Goal: Find specific page/section: Find specific page/section

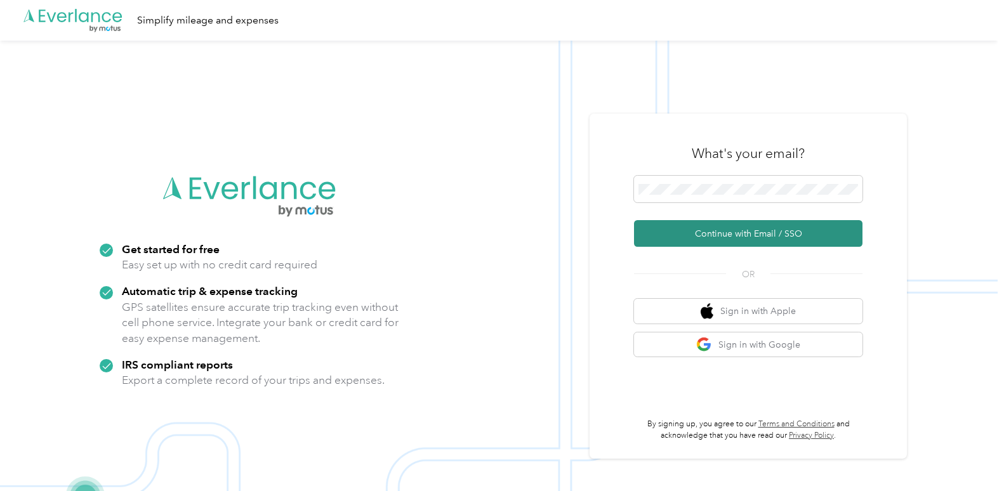
click at [717, 234] on button "Continue with Email / SSO" at bounding box center [748, 233] width 228 height 27
click at [702, 234] on button "Continue with Email / SSO" at bounding box center [748, 233] width 228 height 27
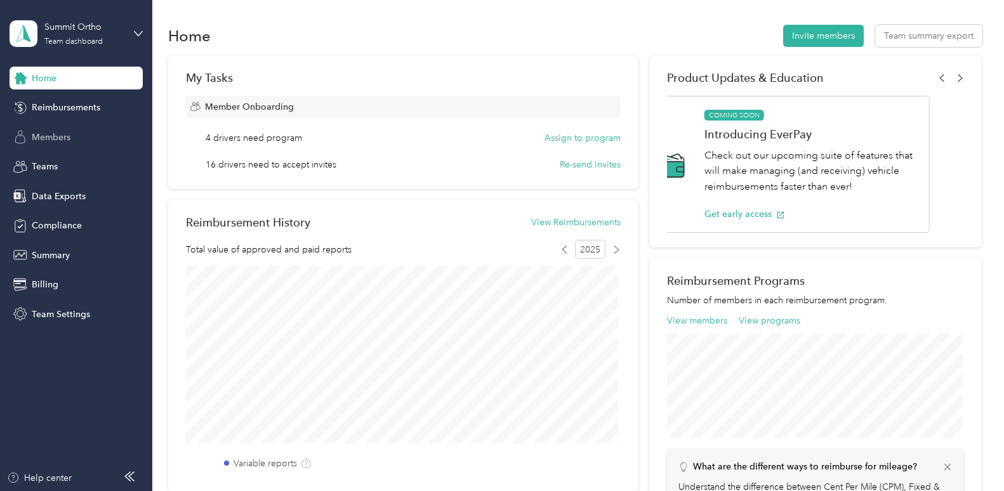
click at [48, 133] on span "Members" at bounding box center [51, 137] width 39 height 13
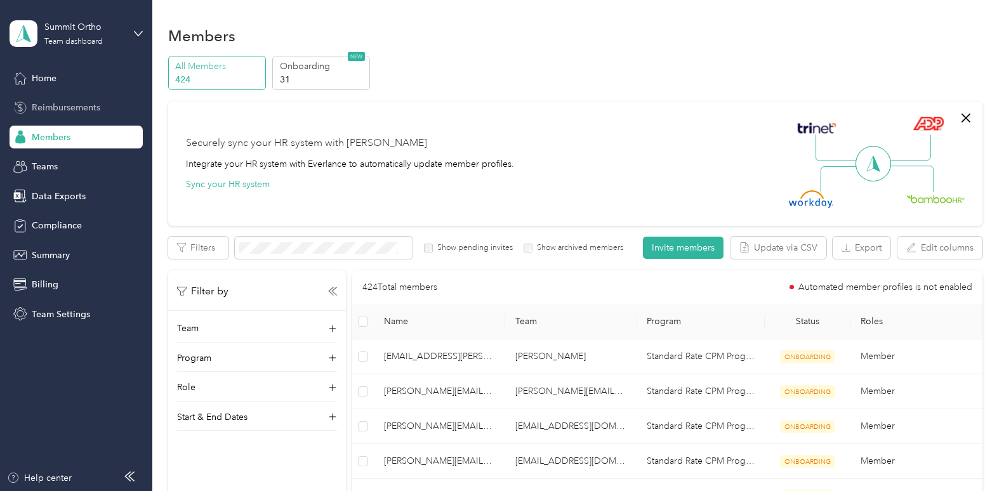
click at [71, 103] on span "Reimbursements" at bounding box center [66, 107] width 69 height 13
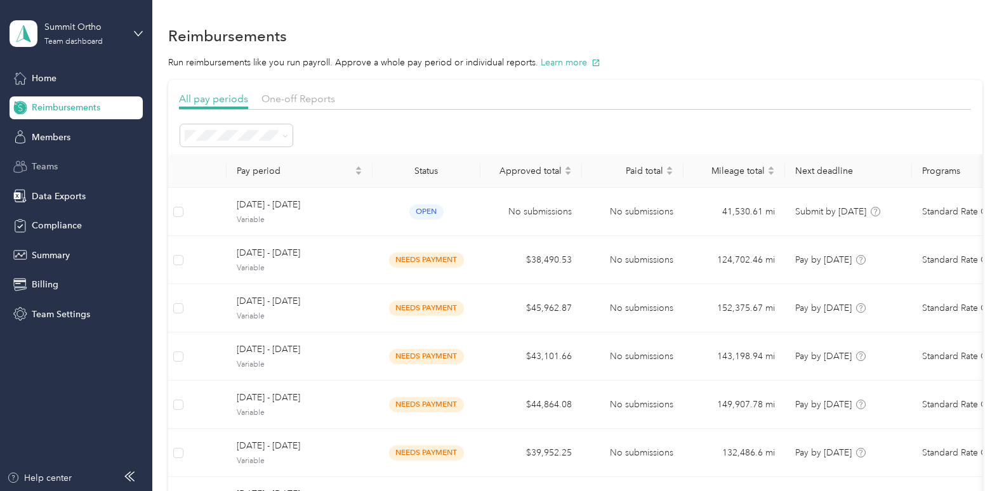
click at [44, 166] on span "Teams" at bounding box center [45, 166] width 26 height 13
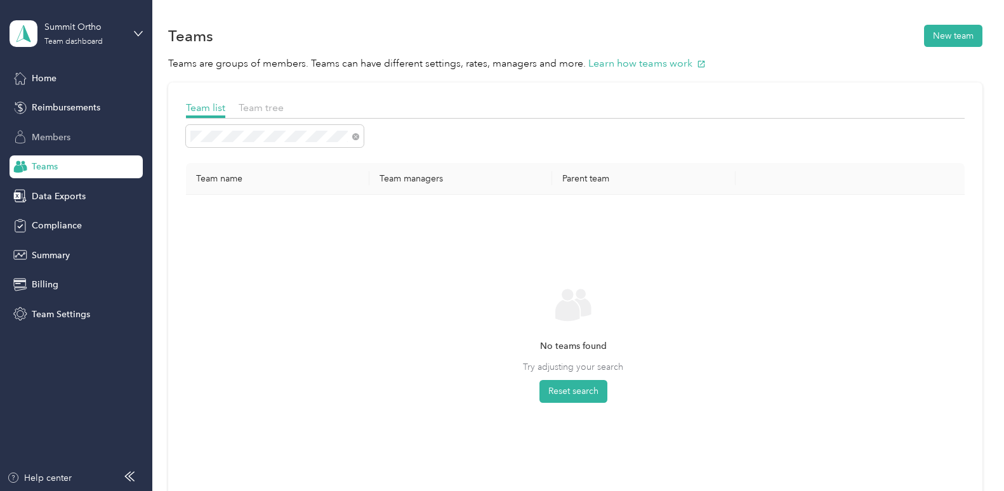
click at [47, 137] on span "Members" at bounding box center [51, 137] width 39 height 13
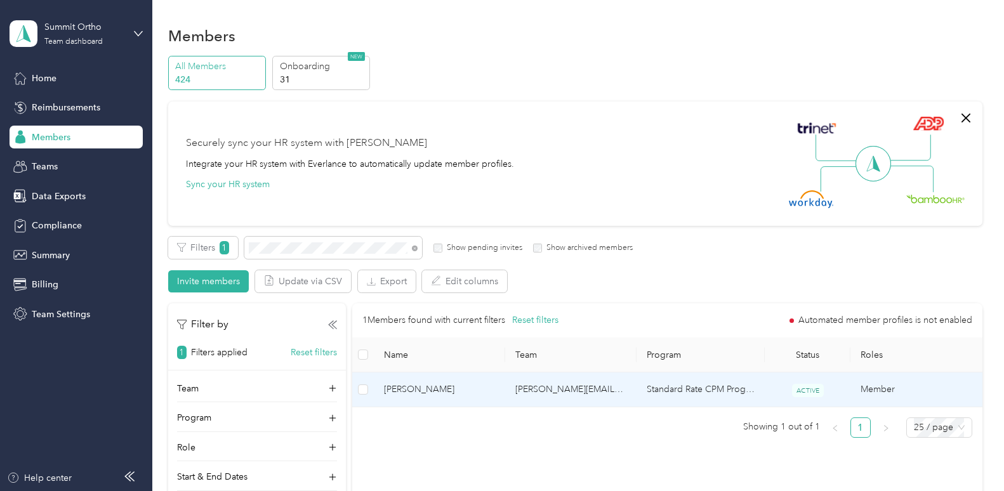
click at [428, 390] on span "[PERSON_NAME]" at bounding box center [439, 390] width 111 height 14
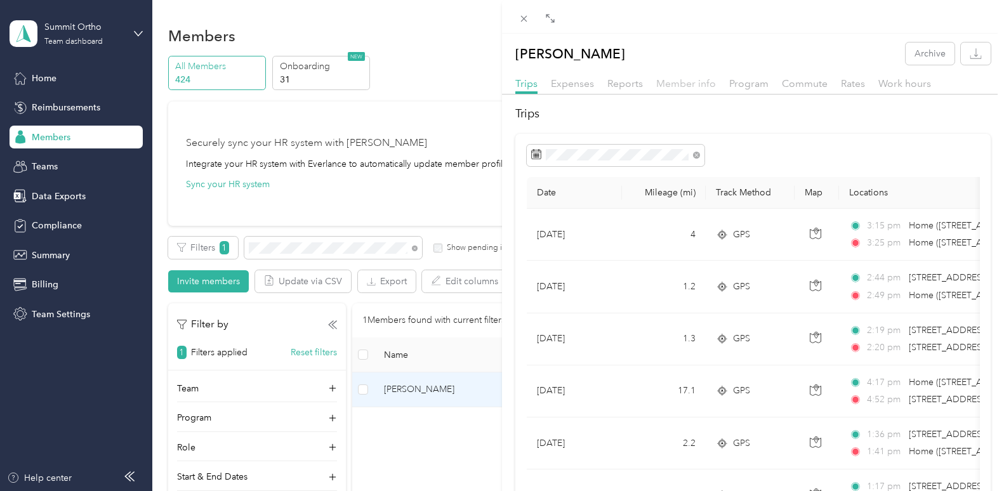
click at [679, 82] on span "Member info" at bounding box center [686, 83] width 60 height 12
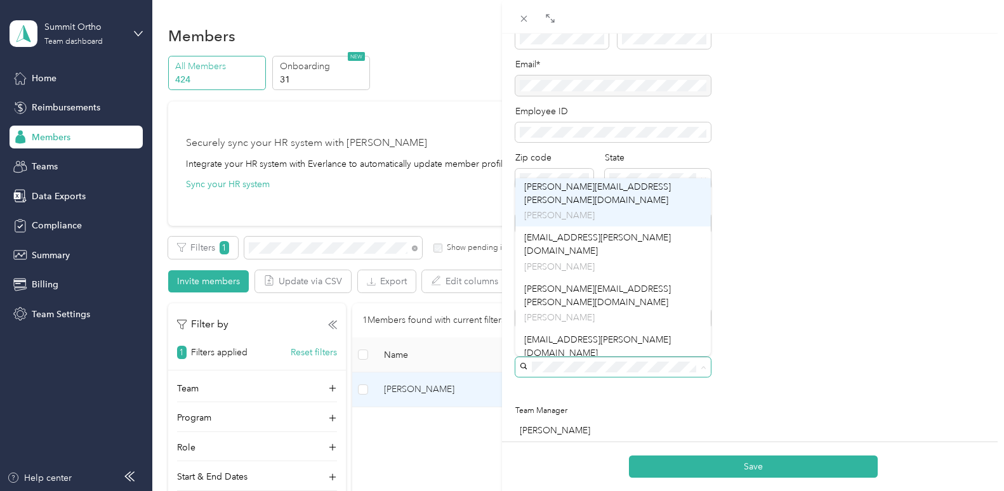
scroll to position [127, 0]
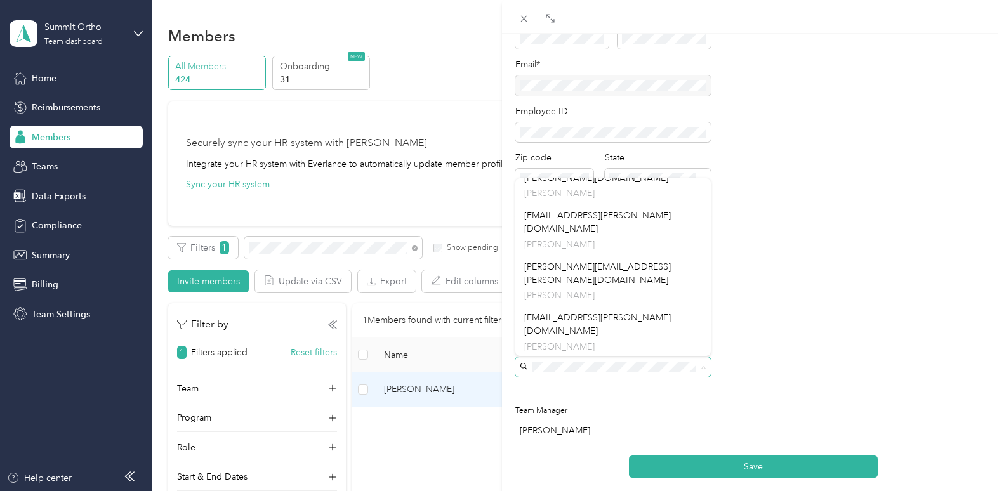
click at [555, 364] on span "[PERSON_NAME]" at bounding box center [559, 369] width 70 height 11
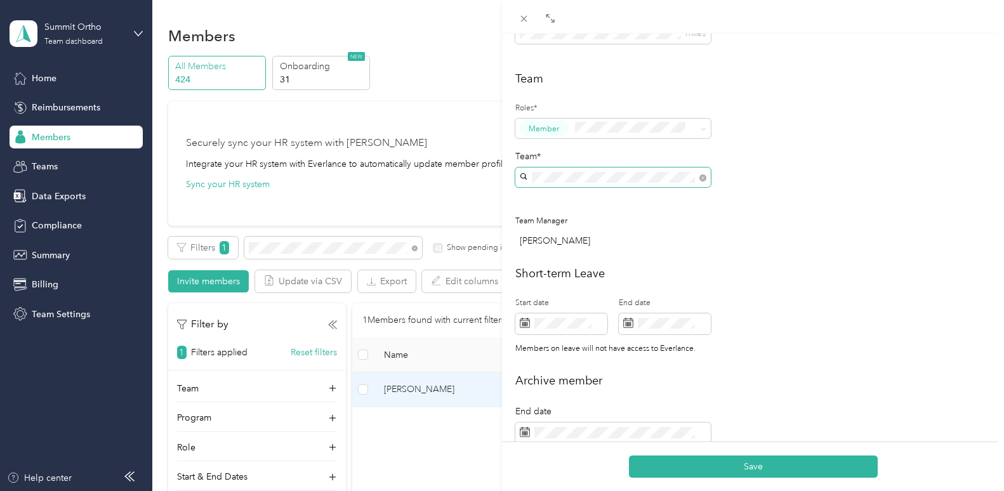
scroll to position [317, 0]
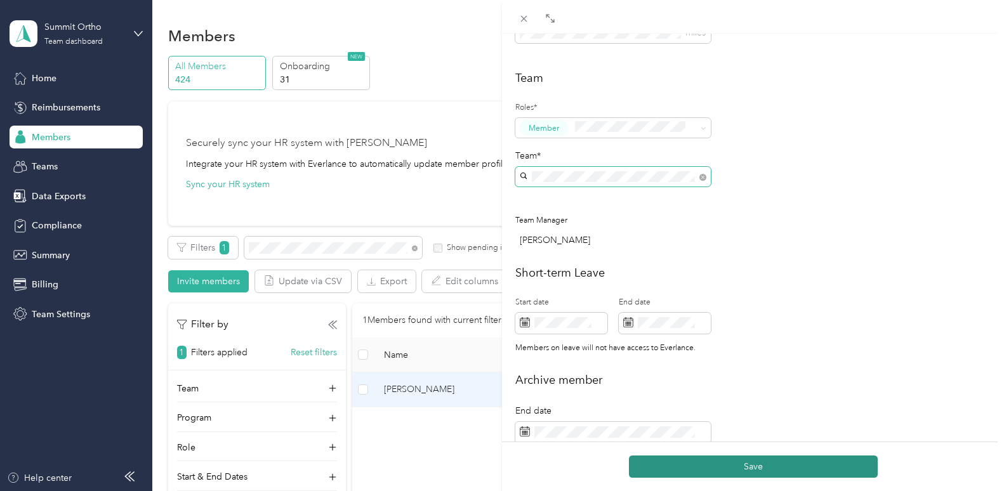
click at [749, 466] on button "Save" at bounding box center [753, 467] width 249 height 22
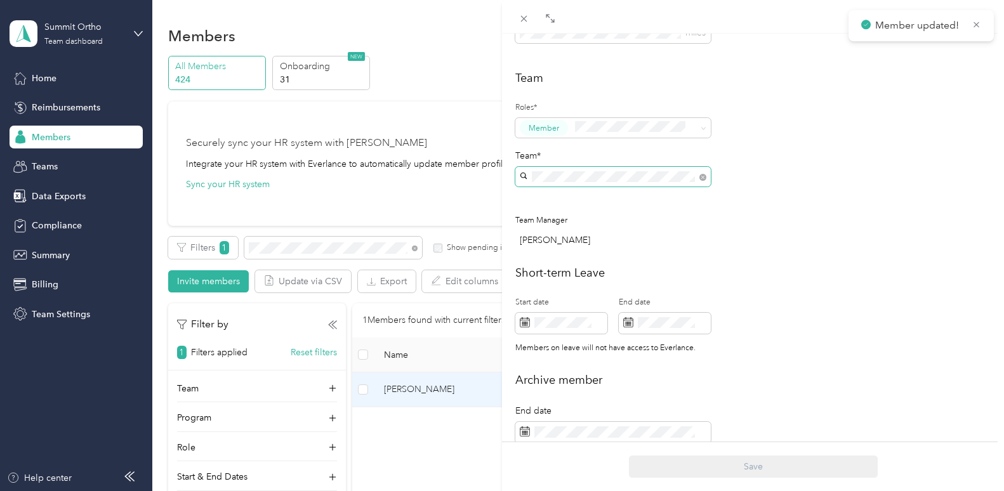
click at [805, 293] on div "Short-term Leave Start date End date Members on leave will not have access to E…" at bounding box center [752, 313] width 475 height 96
click at [290, 244] on div "[PERSON_NAME] Archive Trips Expenses Reports Member info Program Commute Rates …" at bounding box center [502, 245] width 1004 height 491
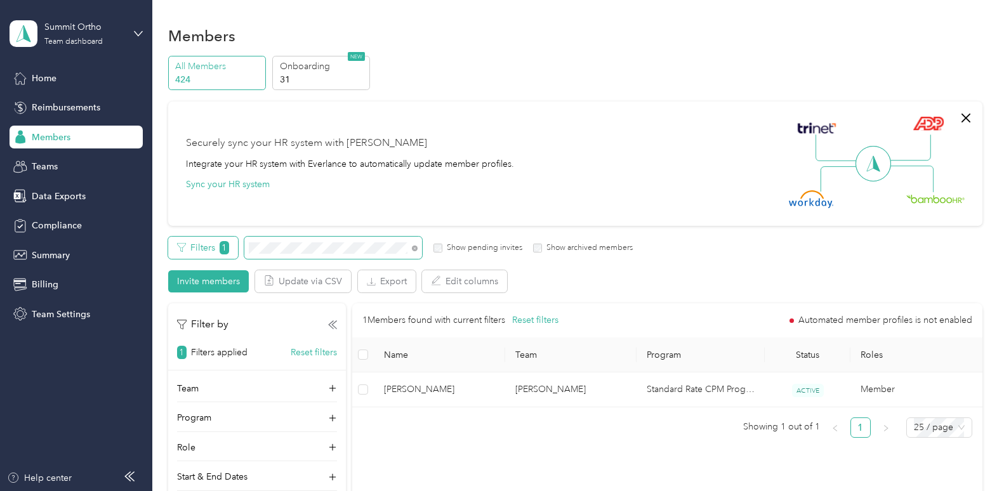
drag, startPoint x: 287, startPoint y: 245, endPoint x: 225, endPoint y: 246, distance: 62.2
click at [225, 246] on div "Filters 1 Show pending invites Show archived members" at bounding box center [400, 248] width 465 height 22
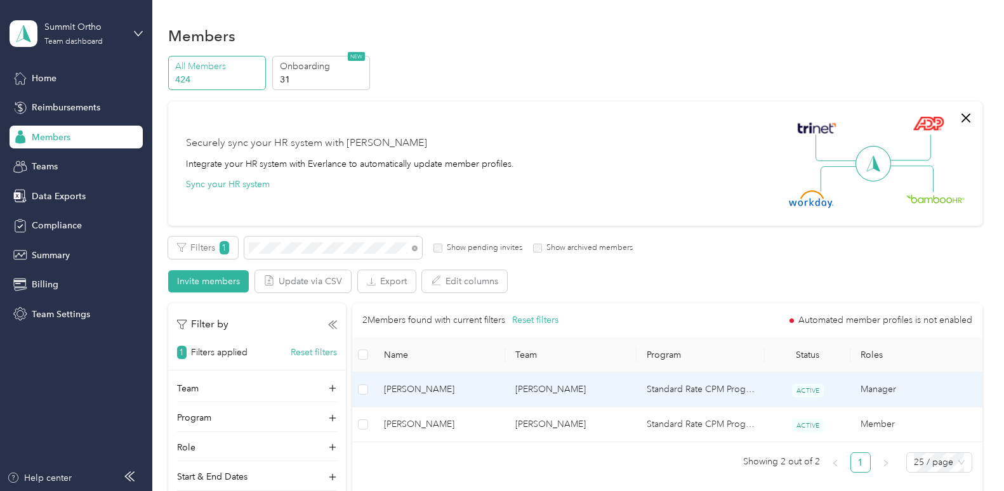
click at [533, 388] on td "[PERSON_NAME]" at bounding box center [570, 389] width 131 height 35
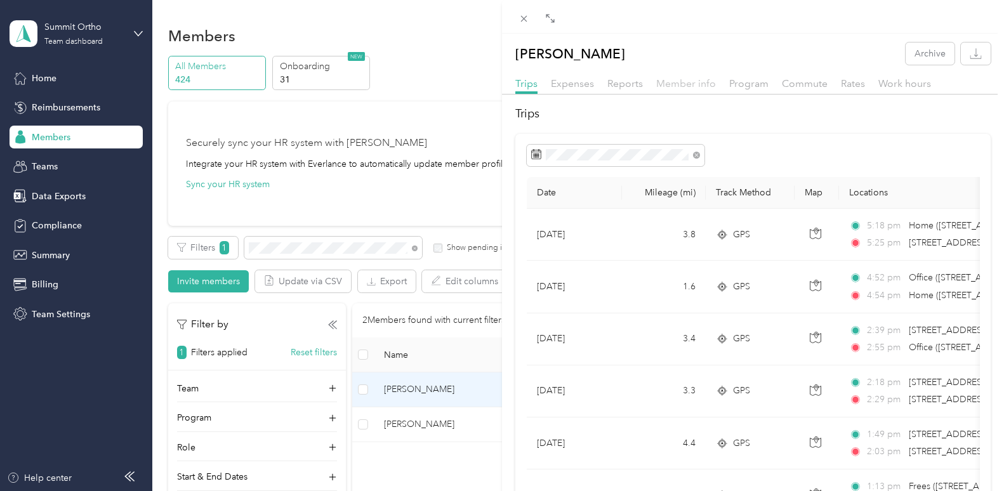
click at [675, 86] on span "Member info" at bounding box center [686, 83] width 60 height 12
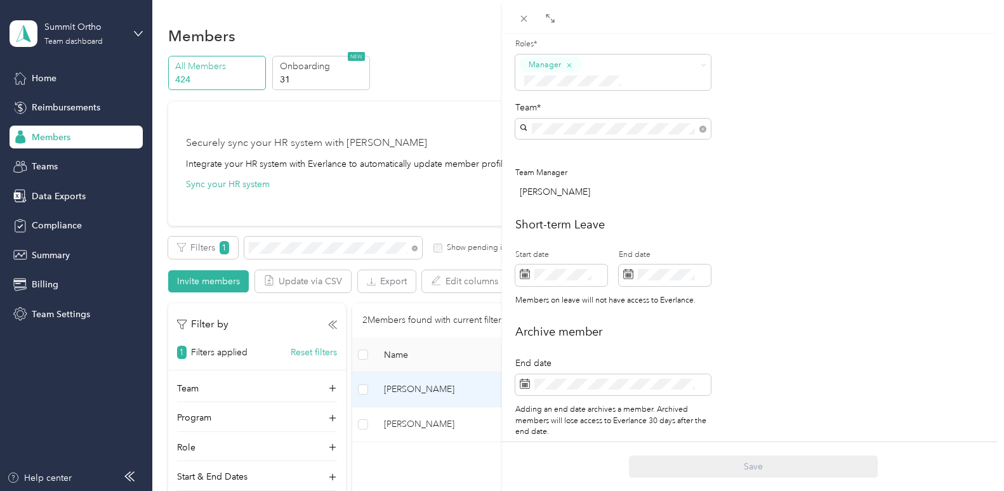
scroll to position [398, 0]
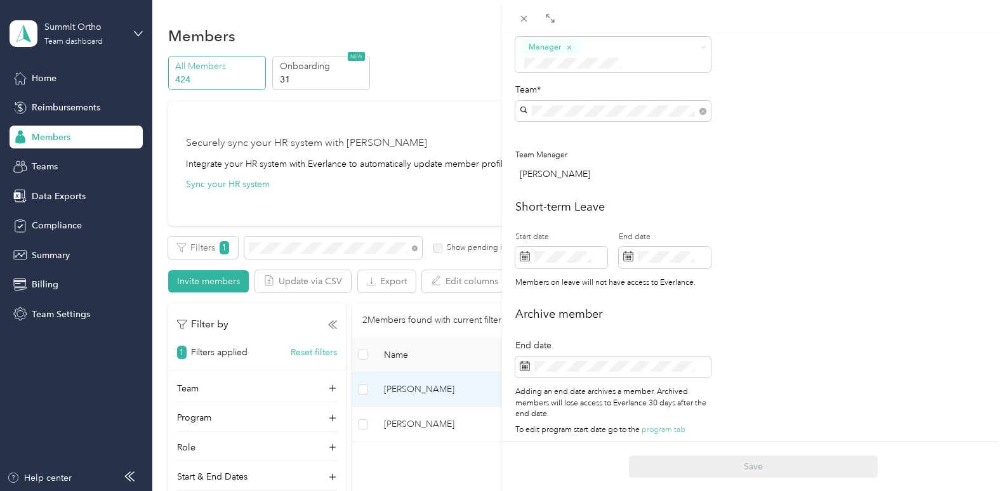
click at [287, 245] on div "[PERSON_NAME] Archive Trips Expenses Reports Member info Program Commute Rates …" at bounding box center [502, 245] width 1004 height 491
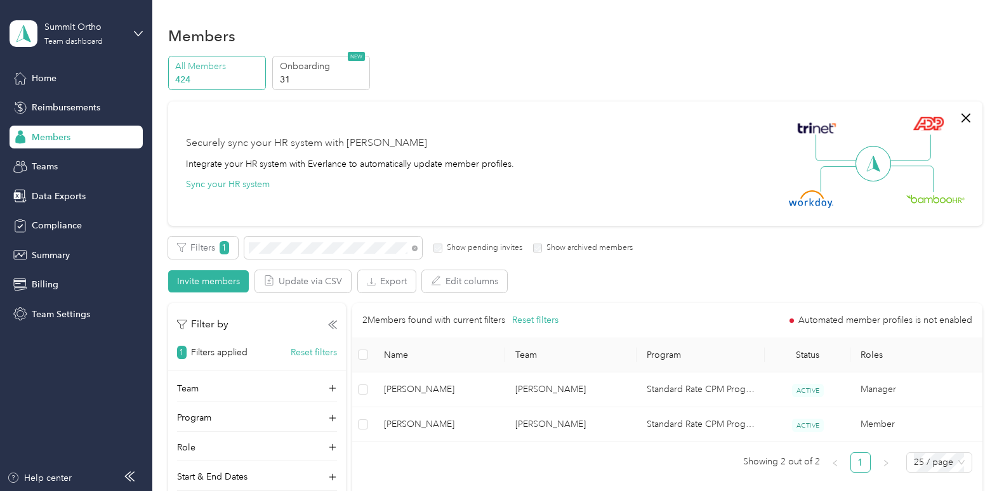
scroll to position [385, 0]
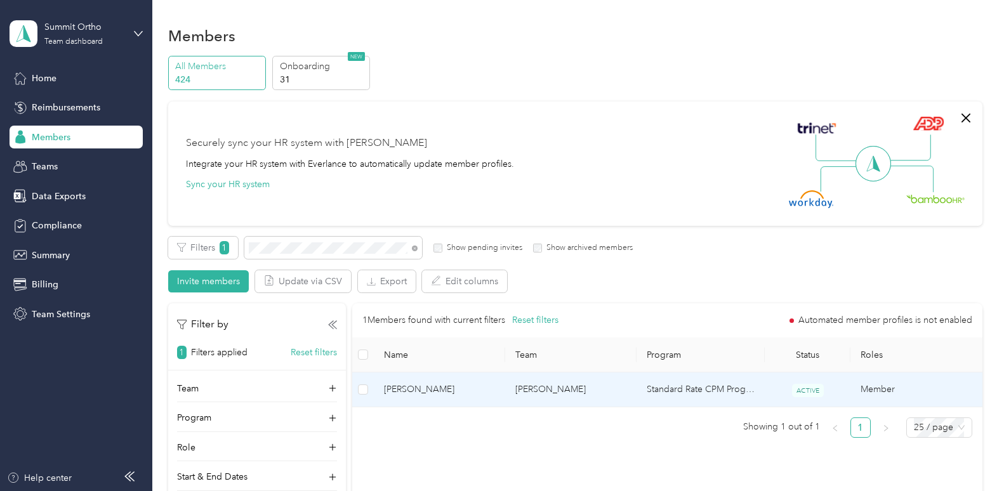
click at [416, 388] on span "[PERSON_NAME]" at bounding box center [439, 390] width 111 height 14
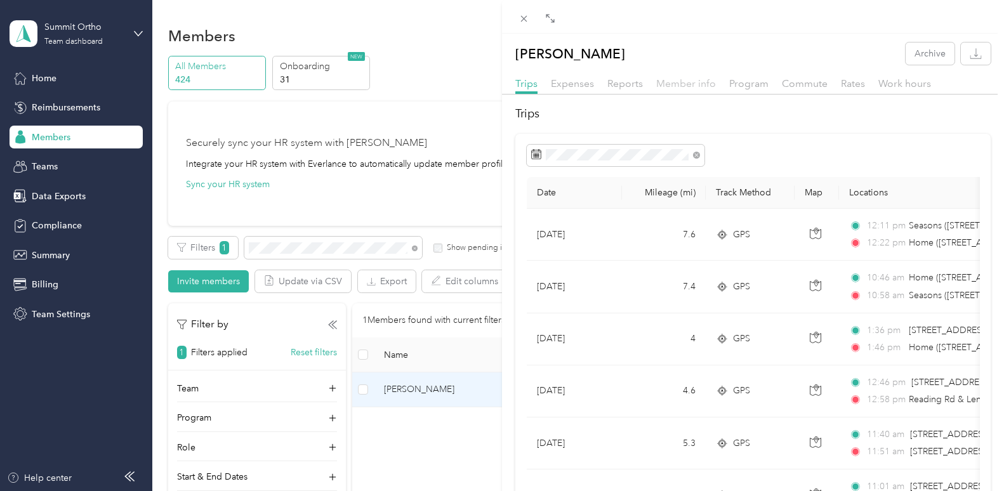
click at [678, 85] on span "Member info" at bounding box center [686, 83] width 60 height 12
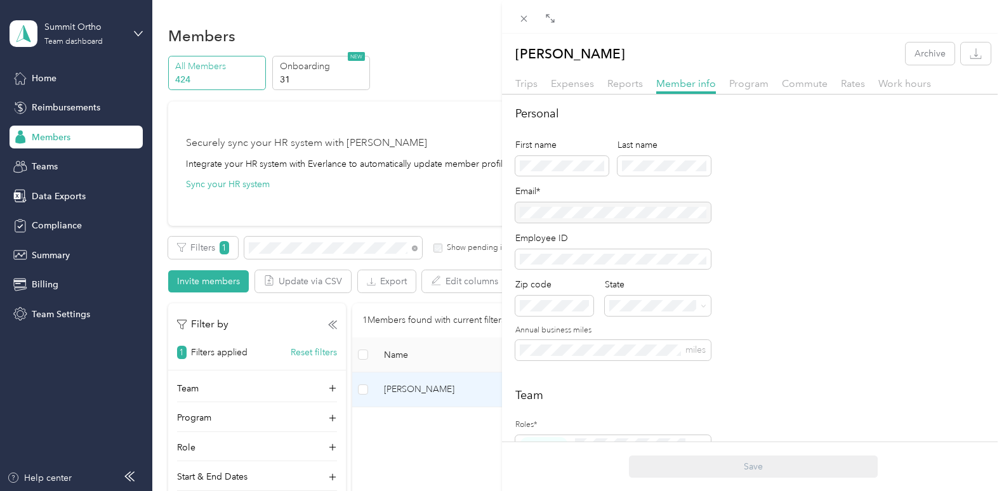
click at [297, 79] on div "[PERSON_NAME] Archive Trips Expenses Reports Member info Program Commute Rates …" at bounding box center [502, 245] width 1004 height 491
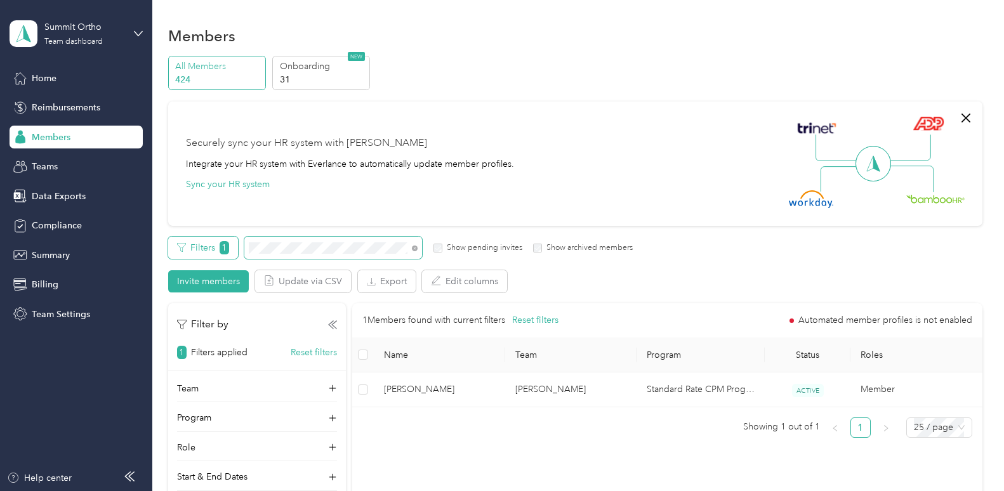
click at [231, 247] on div "Filters 1 Show pending invites Show archived members" at bounding box center [400, 248] width 465 height 22
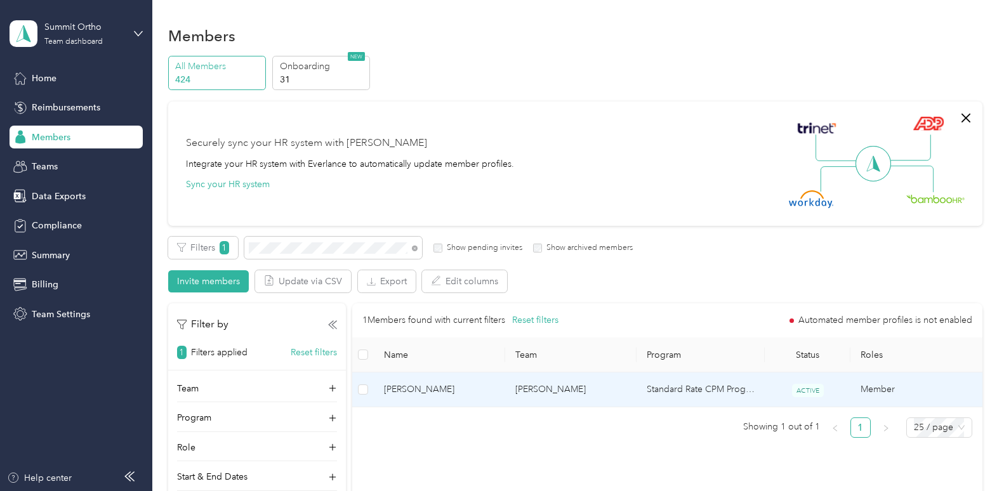
click at [421, 386] on span "[PERSON_NAME]" at bounding box center [439, 390] width 111 height 14
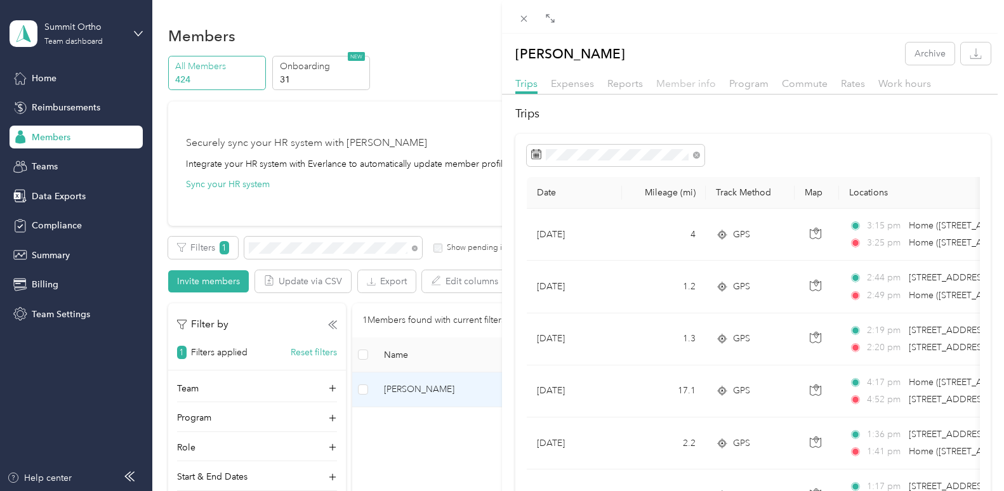
click at [676, 81] on span "Member info" at bounding box center [686, 83] width 60 height 12
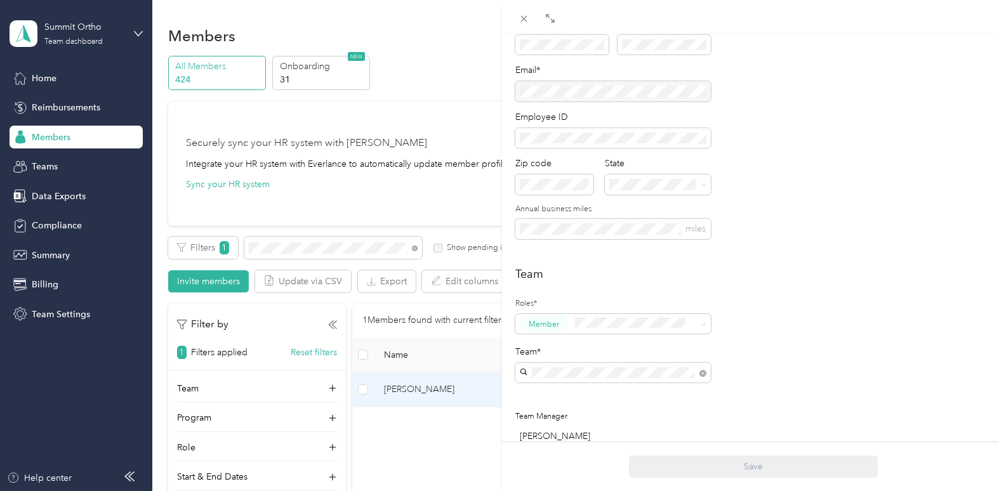
scroll to position [81, 0]
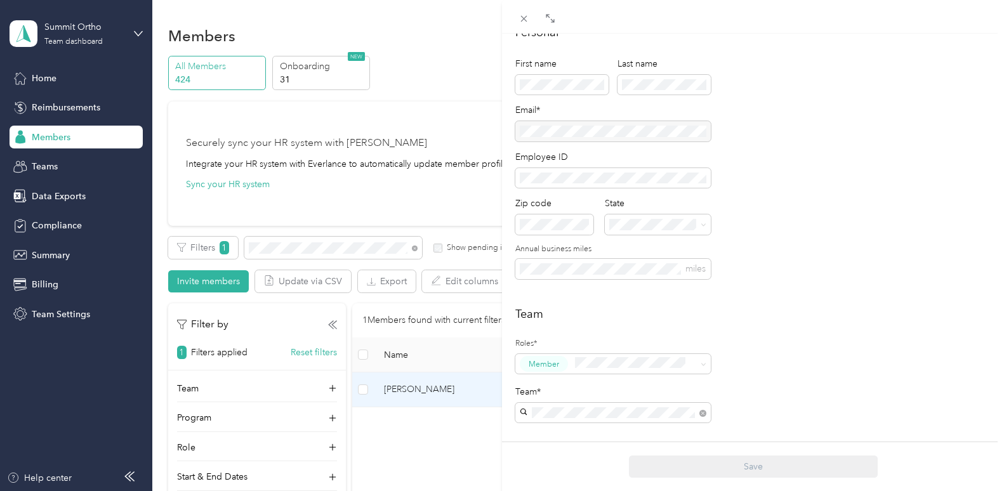
click at [411, 443] on div "[PERSON_NAME] Archive Trips Expenses Reports Member info Program Commute Rates …" at bounding box center [502, 245] width 1004 height 491
